Goal: Check status: Check status

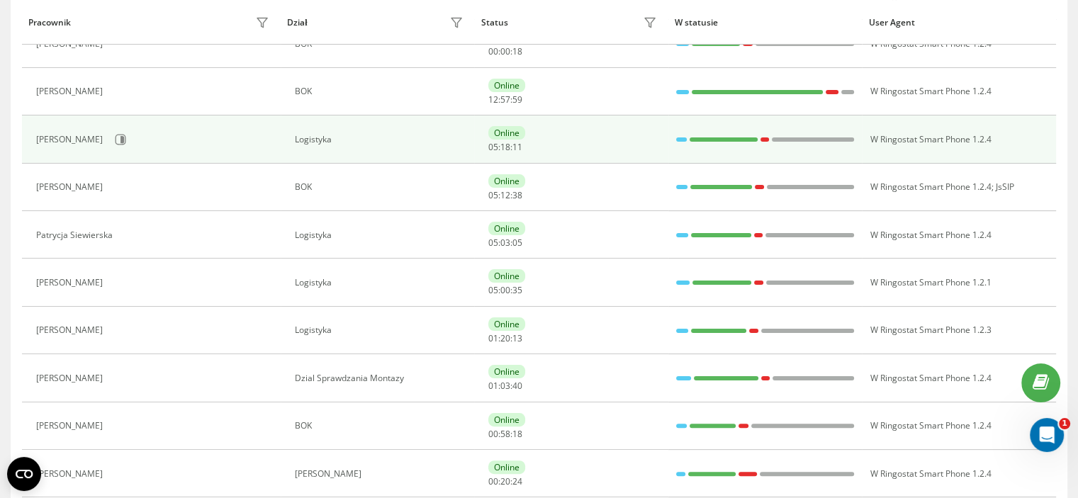
scroll to position [355, 0]
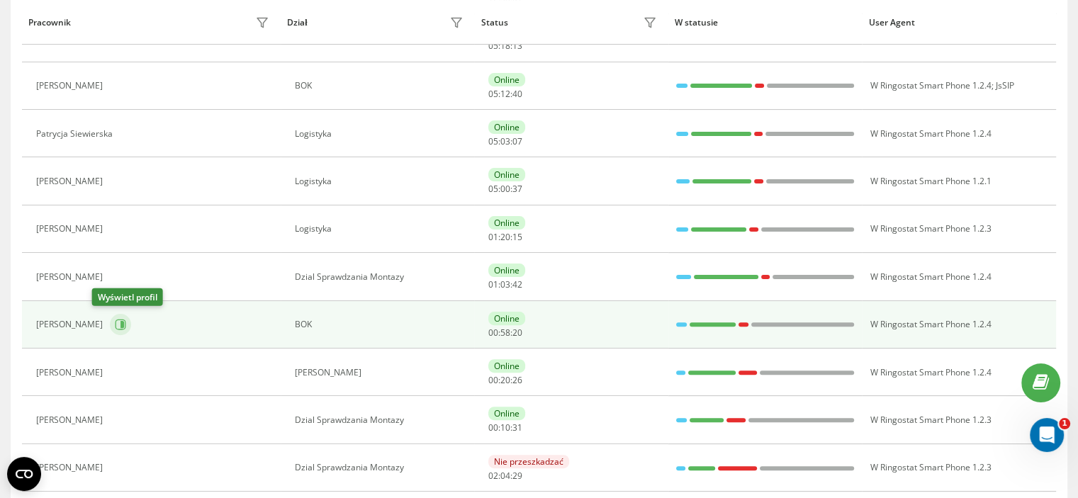
click at [115, 325] on icon at bounding box center [120, 324] width 11 height 11
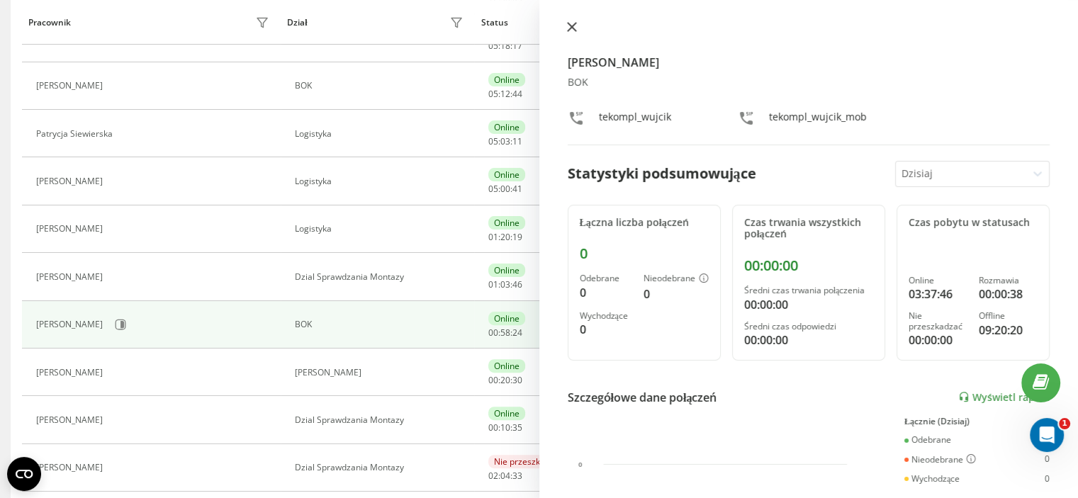
click at [573, 33] on button at bounding box center [572, 27] width 18 height 13
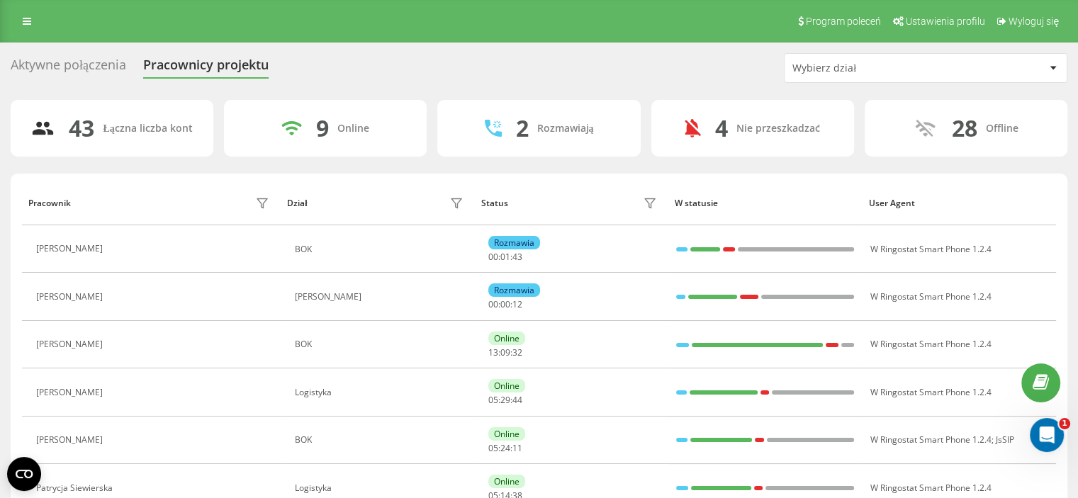
click at [905, 71] on div "Wybierz dział" at bounding box center [877, 68] width 169 height 12
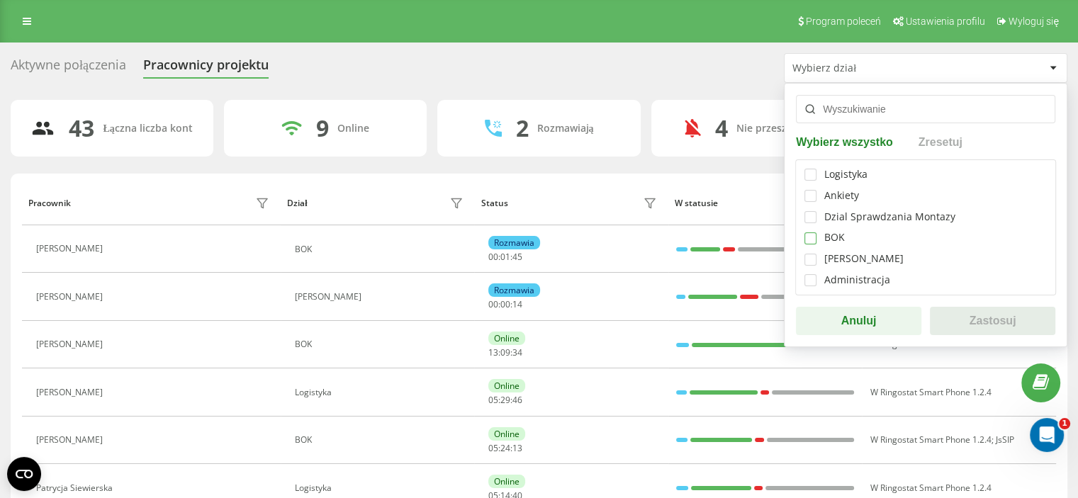
click at [810, 233] on label at bounding box center [811, 233] width 12 height 0
checkbox input "true"
click at [955, 330] on button "Zastosuj" at bounding box center [992, 321] width 125 height 28
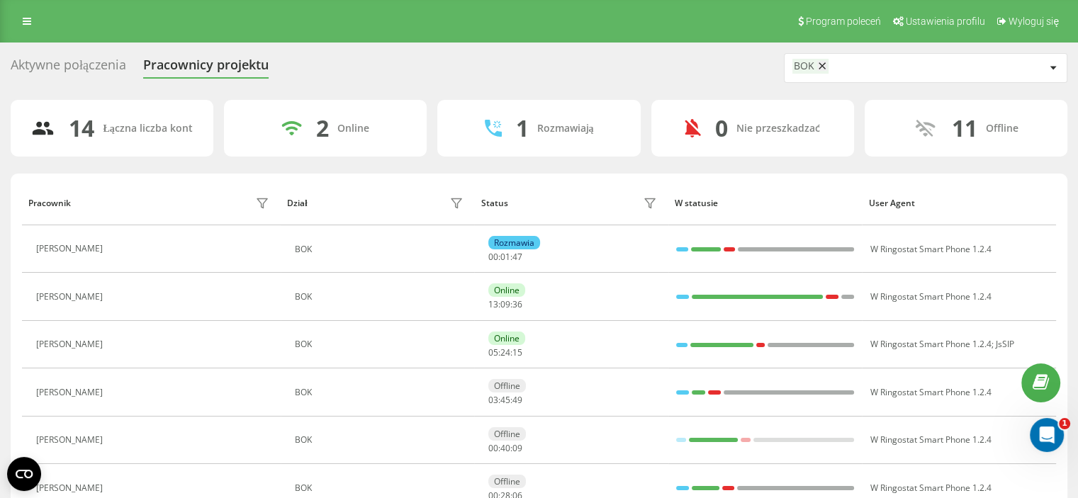
scroll to position [284, 0]
